Goal: Navigation & Orientation: Find specific page/section

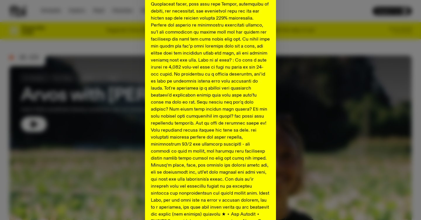
scroll to position [291, 0]
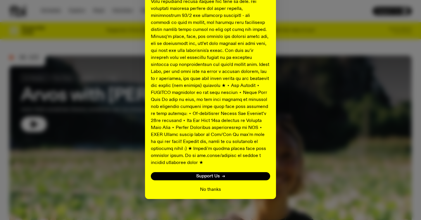
click at [210, 186] on button "No thanks" at bounding box center [210, 189] width 21 height 7
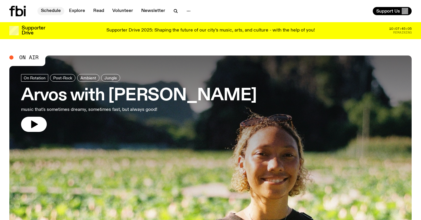
click at [54, 10] on link "Schedule" at bounding box center [50, 11] width 27 height 8
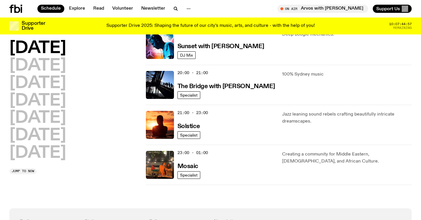
scroll to position [272, 0]
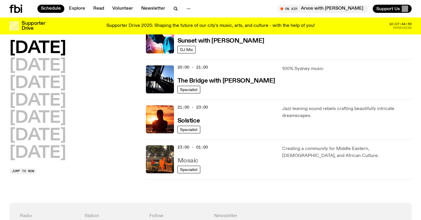
click at [187, 158] on h3 "Mosaic" at bounding box center [187, 161] width 21 height 6
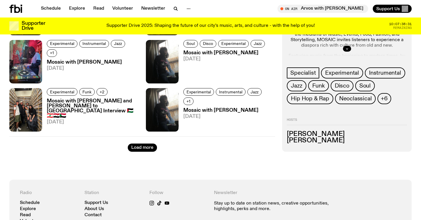
scroll to position [972, 0]
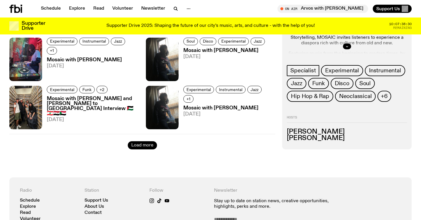
click at [140, 147] on button "Load more" at bounding box center [142, 145] width 29 height 8
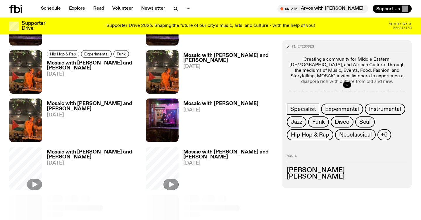
scroll to position [1410, 0]
